Goal: Complete application form: Complete application form

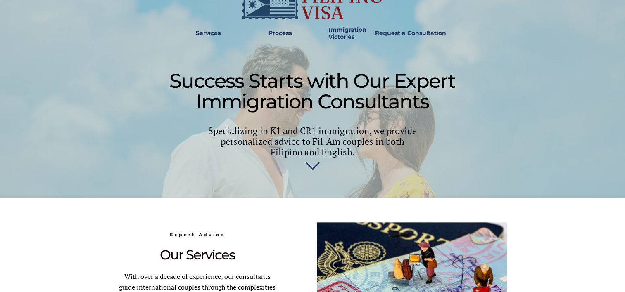
scroll to position [289, 0]
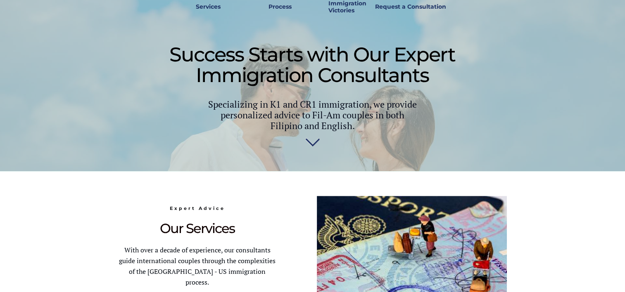
click at [312, 149] on img at bounding box center [312, 143] width 14 height 17
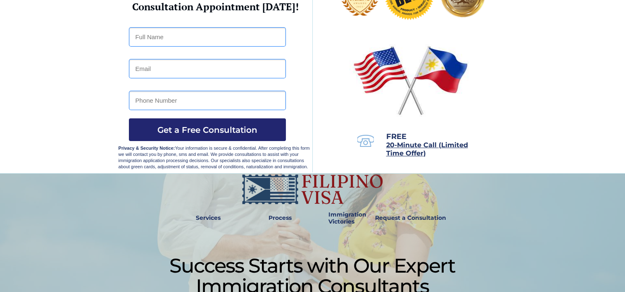
scroll to position [41, 0]
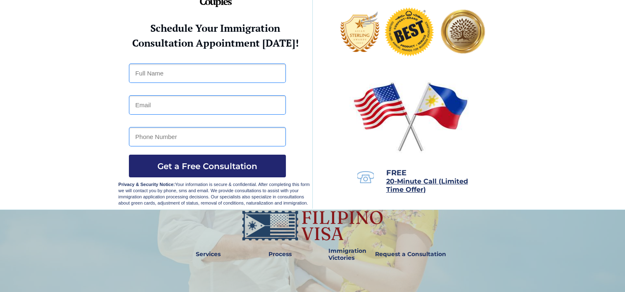
click at [167, 73] on input "text" at bounding box center [207, 73] width 157 height 19
type input "Raymundo Manacsa"
click at [152, 104] on input "email" at bounding box center [207, 104] width 157 height 19
click at [225, 104] on input "rmanacsa@" at bounding box center [207, 104] width 157 height 19
type input "rmanacsa@yahoo.com"
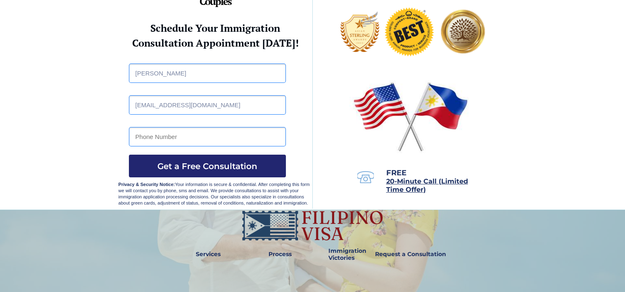
drag, startPoint x: 151, startPoint y: 133, endPoint x: 157, endPoint y: 131, distance: 5.9
click at [154, 132] on input "tel" at bounding box center [207, 136] width 157 height 19
type input "+63 9672589355"
click at [191, 164] on span "Get a Free Consultation" at bounding box center [207, 166] width 157 height 10
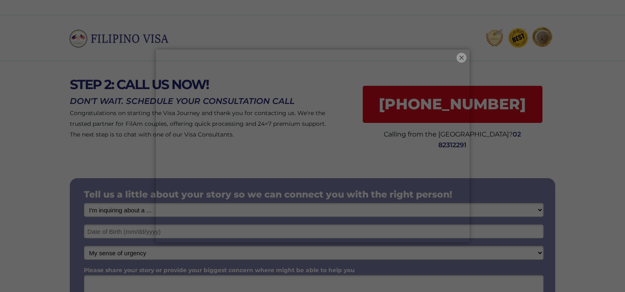
click at [465, 59] on button "×" at bounding box center [461, 58] width 10 height 10
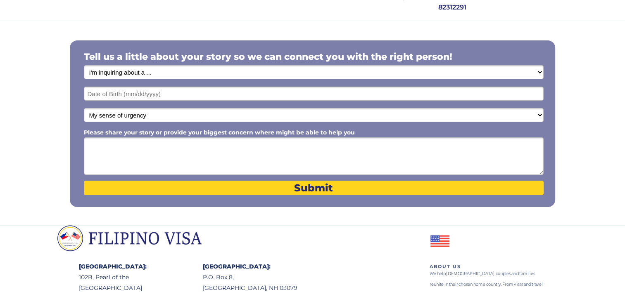
scroll to position [124, 0]
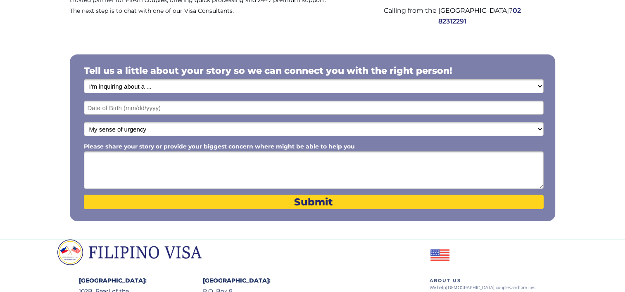
click at [158, 86] on select "I'm inquiring about a ... I don't know or other services Retirement Visa for Th…" at bounding box center [313, 86] width 459 height 14
select select "1797"
click at [84, 79] on select "I'm inquiring about a ... I don't know or other services Retirement Visa for Th…" at bounding box center [313, 86] width 459 height 14
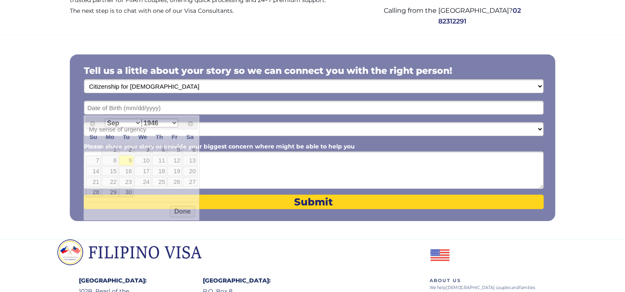
click at [172, 111] on input "text" at bounding box center [313, 108] width 459 height 14
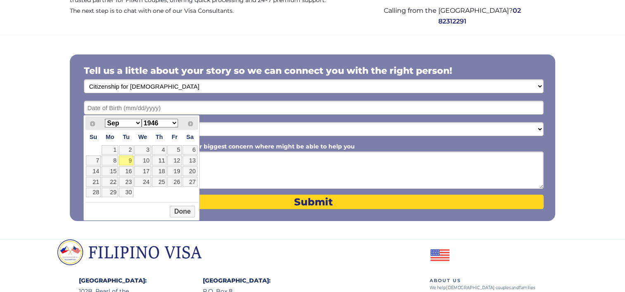
click at [139, 123] on select "Jan Feb Mar Apr May Jun [DATE] Aug Sep Oct Nov Dec" at bounding box center [123, 123] width 36 height 9
click at [174, 122] on select "1946 1947 1948 1949 1950 1951 1952 1953 1954 1955 1956 1957 1958 1959 1960 1961…" at bounding box center [160, 123] width 36 height 9
click at [185, 214] on button "Done" at bounding box center [182, 212] width 25 height 12
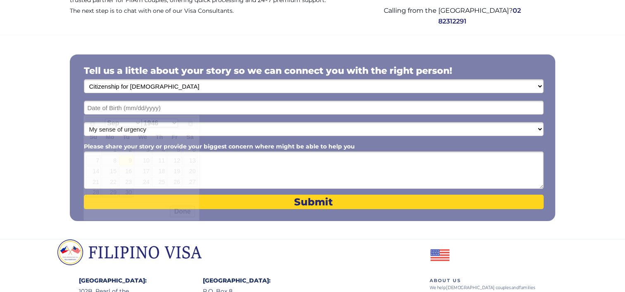
click at [142, 109] on input "text" at bounding box center [313, 108] width 459 height 14
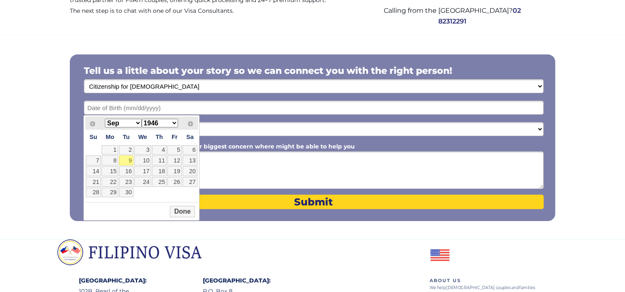
click at [137, 122] on select "Jan Feb Mar Apr May Jun [DATE] Aug Sep Oct Nov Dec" at bounding box center [123, 123] width 36 height 9
click at [174, 123] on select "1946 1947 1948 1949 1950 1951 1952 1953 1954 1955 1956 1957 1958 1959 1960 1961…" at bounding box center [160, 123] width 36 height 9
click at [135, 106] on input "text" at bounding box center [313, 108] width 459 height 14
click at [135, 108] on input "text" at bounding box center [313, 108] width 459 height 14
click at [165, 106] on input "text" at bounding box center [313, 108] width 459 height 14
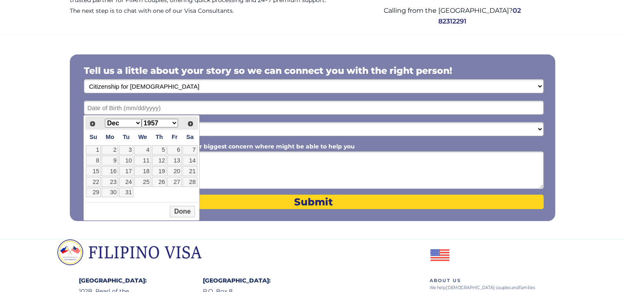
click at [161, 109] on input "text" at bounding box center [313, 108] width 459 height 14
drag, startPoint x: 183, startPoint y: 213, endPoint x: 175, endPoint y: 213, distance: 7.8
click at [180, 213] on button "Done" at bounding box center [182, 212] width 25 height 12
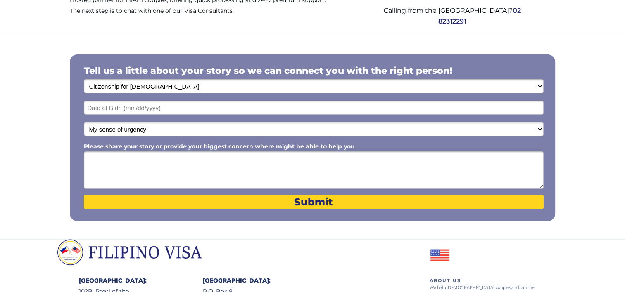
click at [167, 110] on input "text" at bounding box center [313, 108] width 459 height 14
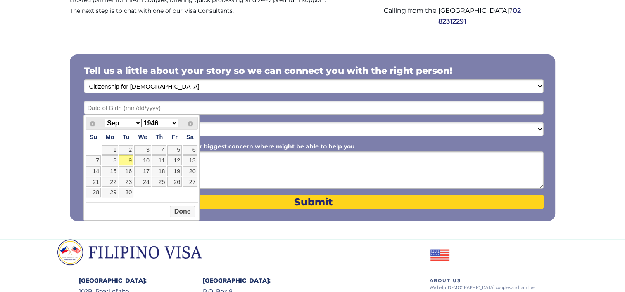
click at [166, 111] on input "text" at bounding box center [313, 108] width 459 height 14
click at [185, 212] on button "Done" at bounding box center [182, 212] width 25 height 12
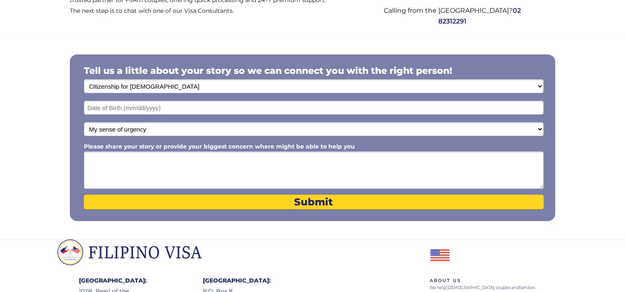
click at [165, 108] on input "text" at bounding box center [313, 108] width 459 height 14
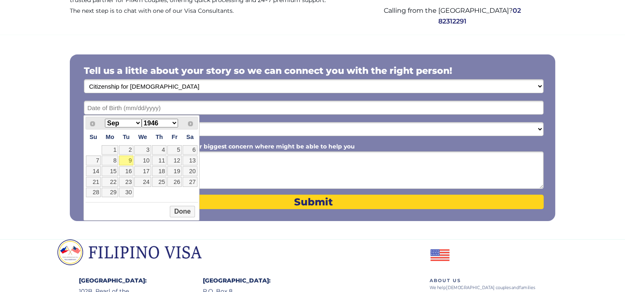
click at [137, 121] on select "Jan Feb Mar Apr May Jun [DATE] Aug Sep Oct Nov Dec" at bounding box center [123, 123] width 36 height 9
click at [162, 172] on link "18" at bounding box center [159, 171] width 14 height 10
type input "[DATE]"
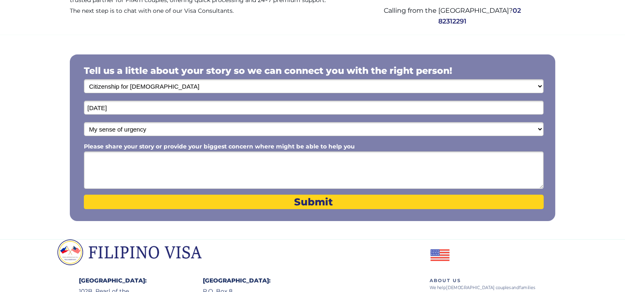
click at [127, 107] on input "[DATE]" at bounding box center [313, 108] width 459 height 14
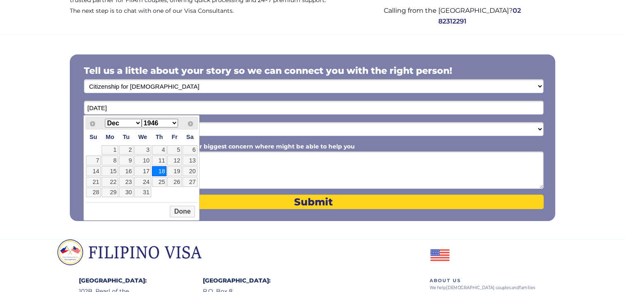
click at [175, 121] on select "1946 1947 1948 1949 1950 1951 1952 1953 1954 1955 1956 1957 1958 1959 1960 1961…" at bounding box center [160, 123] width 36 height 9
click at [183, 212] on button "Done" at bounding box center [182, 212] width 25 height 12
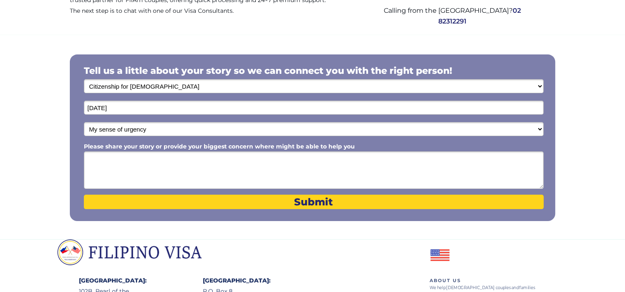
click at [122, 108] on input "[DATE]" at bounding box center [313, 108] width 459 height 14
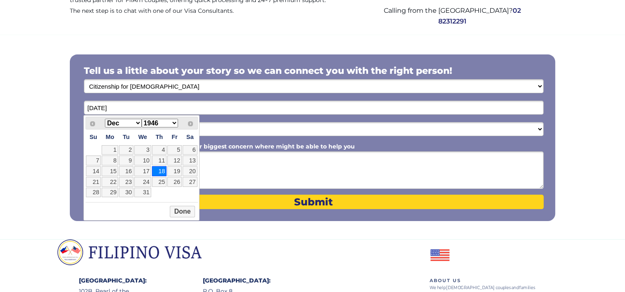
click at [122, 106] on input "[DATE]" at bounding box center [313, 108] width 459 height 14
click at [120, 107] on input "[DATE]" at bounding box center [313, 108] width 459 height 14
click at [174, 122] on select "1946 1947 1948 1949 1950 1951 1952 1953 1954 1955 1956 1957 1958 1959 1960 1961…" at bounding box center [160, 123] width 36 height 9
click at [189, 123] on span "Next" at bounding box center [190, 124] width 7 height 7
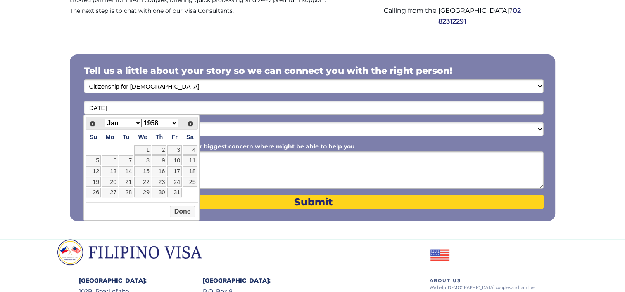
click at [189, 123] on span "Next" at bounding box center [190, 124] width 7 height 7
click at [189, 121] on span "Next" at bounding box center [190, 124] width 7 height 7
click at [92, 123] on span "Prev" at bounding box center [92, 124] width 7 height 7
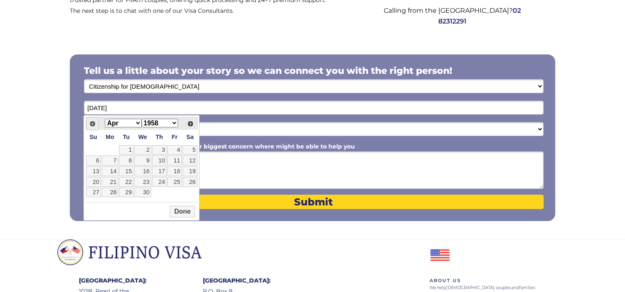
click at [92, 123] on span "Prev" at bounding box center [92, 124] width 7 height 7
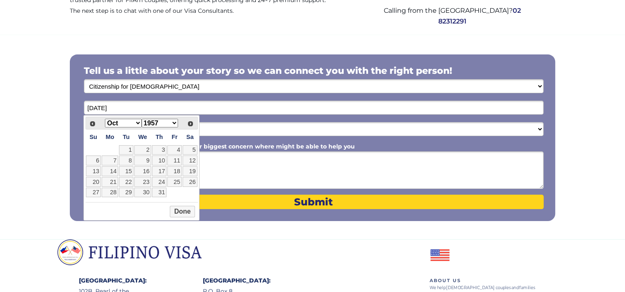
click at [92, 123] on span "Prev" at bounding box center [92, 124] width 7 height 7
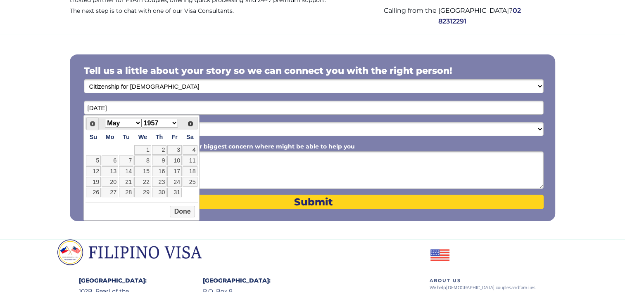
click at [92, 123] on span "Prev" at bounding box center [92, 124] width 7 height 7
click at [174, 124] on select "1946 1947 1948 1949 1950 1951 1952 1953 1954 1955 1956 1957 1958 1959 1960 1961…" at bounding box center [160, 123] width 36 height 9
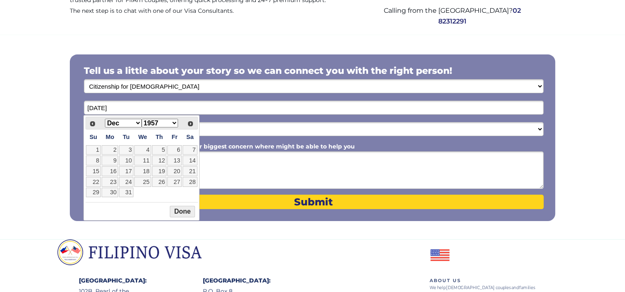
click at [175, 213] on button "Done" at bounding box center [182, 212] width 25 height 12
